Goal: Task Accomplishment & Management: Manage account settings

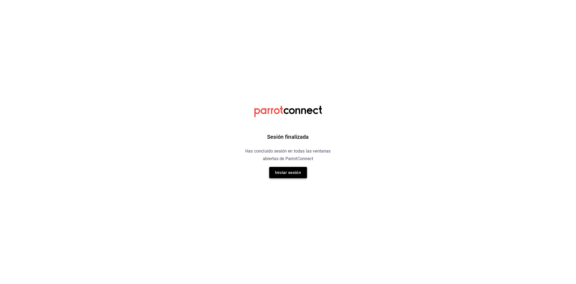
click at [272, 177] on button "Iniciar sesión" at bounding box center [288, 172] width 38 height 11
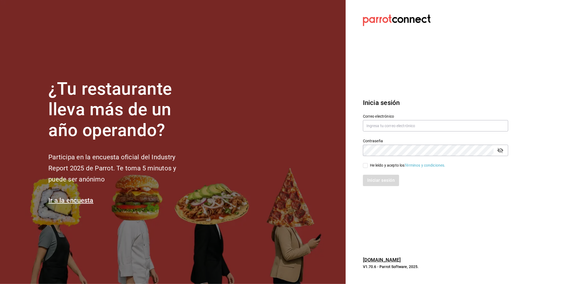
click at [388, 117] on label "Correo electrónico" at bounding box center [435, 116] width 145 height 4
click at [383, 126] on input "text" at bounding box center [435, 125] width 145 height 11
type input "d"
type input "p"
type input "[EMAIL_ADDRESS][DOMAIN_NAME]"
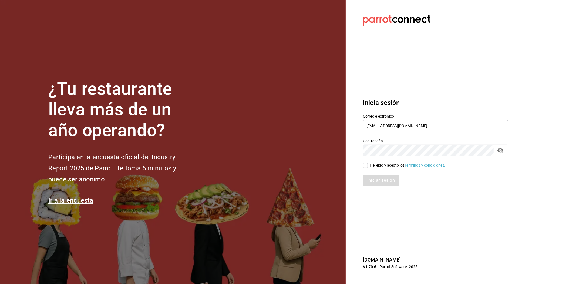
click at [368, 166] on span "He leído y acepto los Términos y condiciones." at bounding box center [407, 165] width 78 height 6
click at [368, 166] on input "He leído y acepto los Términos y condiciones." at bounding box center [365, 165] width 5 height 5
checkbox input "true"
click at [368, 180] on button "Iniciar sesión" at bounding box center [381, 179] width 37 height 11
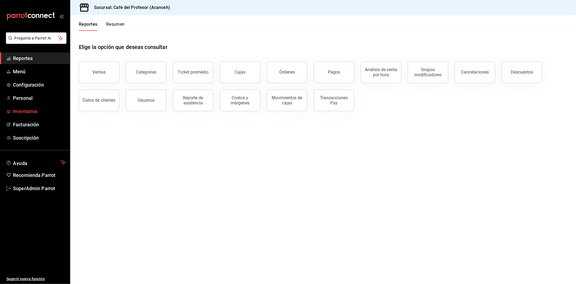
click at [28, 112] on span "Inventarios" at bounding box center [39, 110] width 53 height 7
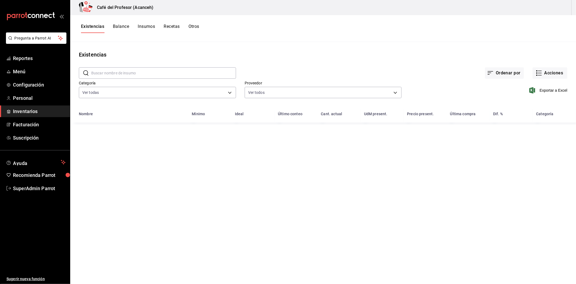
click at [167, 28] on button "Recetas" at bounding box center [172, 28] width 16 height 9
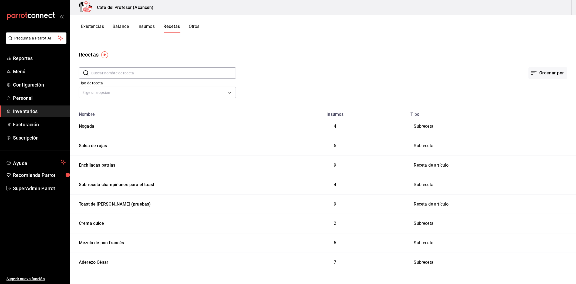
click at [147, 76] on input "text" at bounding box center [163, 73] width 145 height 11
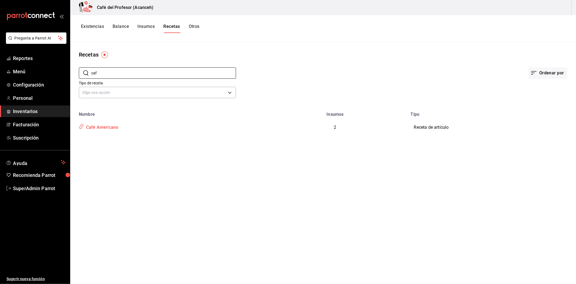
type input "caf"
click at [124, 129] on div "Café Americano" at bounding box center [167, 126] width 180 height 10
